Goal: Task Accomplishment & Management: Use online tool/utility

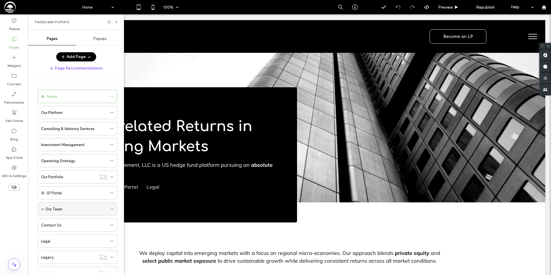
click at [76, 207] on div "Our Team" at bounding box center [76, 209] width 62 height 6
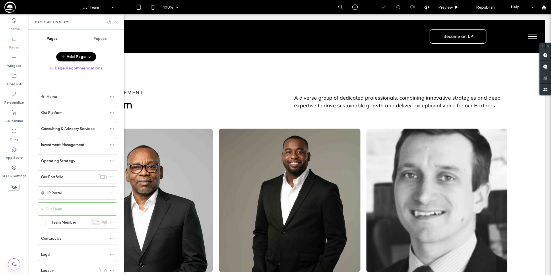
click at [116, 23] on icon at bounding box center [116, 22] width 4 height 4
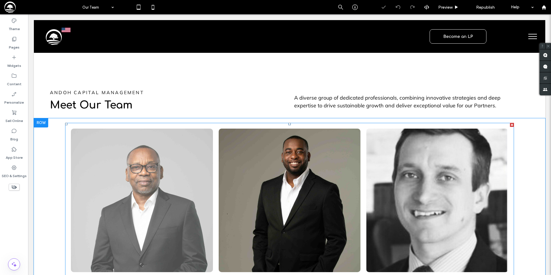
click at [168, 162] on link at bounding box center [142, 200] width 142 height 143
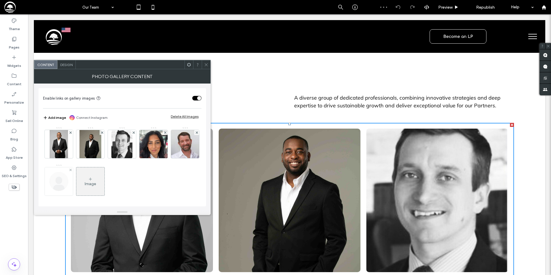
click at [73, 182] on img at bounding box center [59, 181] width 28 height 28
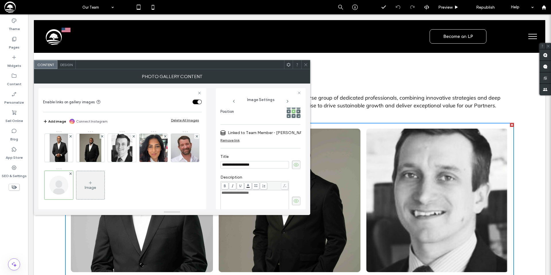
type input "**********"
click at [210, 154] on div "**********" at bounding box center [171, 146] width 267 height 126
click at [13, 42] on icon at bounding box center [14, 39] width 6 height 6
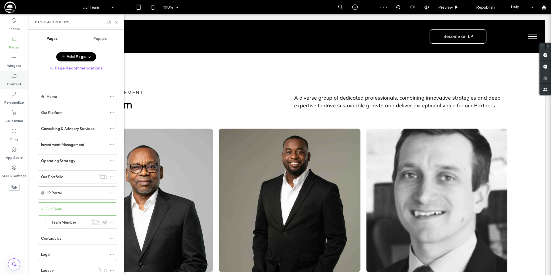
click at [14, 77] on icon at bounding box center [14, 76] width 6 height 6
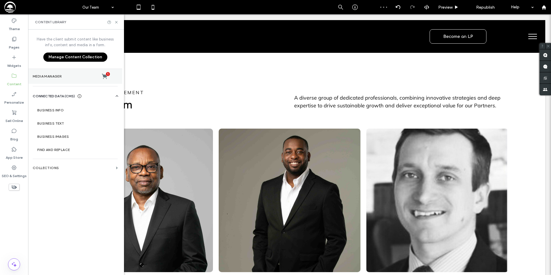
click at [75, 78] on label "Media Manager 1" at bounding box center [75, 76] width 85 height 6
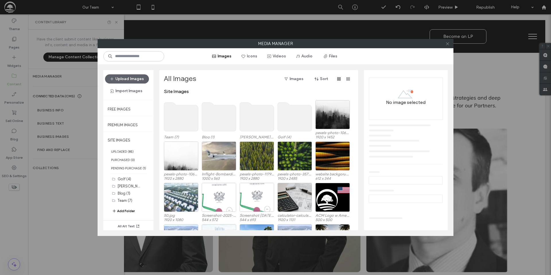
click at [448, 43] on icon at bounding box center [447, 44] width 4 height 4
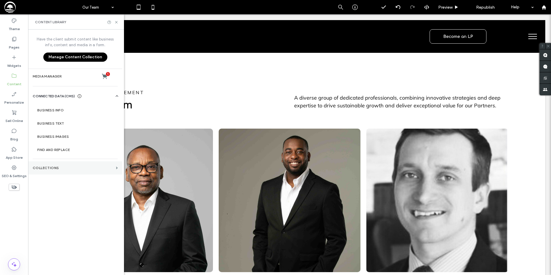
click at [61, 164] on section "Collections" at bounding box center [75, 167] width 94 height 13
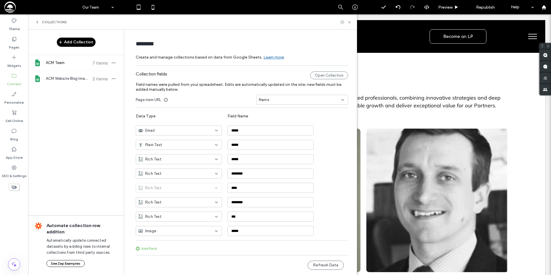
click at [88, 64] on span "ACM Team" at bounding box center [67, 63] width 43 height 6
click at [341, 75] on div "Open Collection" at bounding box center [329, 75] width 38 height 8
click at [480, 7] on span "Republish" at bounding box center [485, 7] width 19 height 5
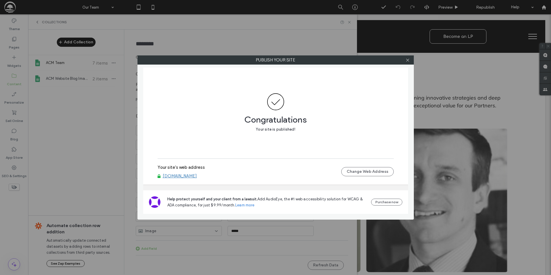
click at [197, 176] on link "[DOMAIN_NAME]" at bounding box center [180, 175] width 34 height 5
